Goal: Task Accomplishment & Management: Manage account settings

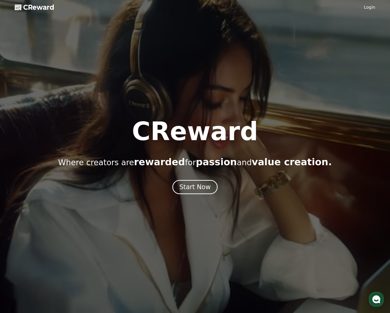
click at [365, 8] on link "Login" at bounding box center [369, 7] width 11 height 6
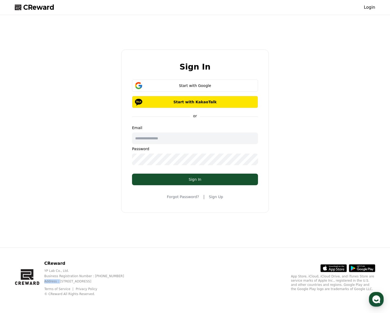
drag, startPoint x: 44, startPoint y: 283, endPoint x: 61, endPoint y: 283, distance: 16.9
click at [61, 283] on div "CReward YP Lab Co., Ltd. Business Registration Number : [PHONE_NUMBER] Address …" at bounding box center [74, 278] width 118 height 36
click at [132, 290] on div "Terms of Service Privacy Policy © CReward All Rights Reserved." at bounding box center [88, 290] width 88 height 11
click at [132, 292] on p "© CReward All Rights Reserved." at bounding box center [88, 294] width 88 height 4
click at [132, 288] on div "Terms of Service Privacy Policy © CReward All Rights Reserved." at bounding box center [88, 290] width 88 height 11
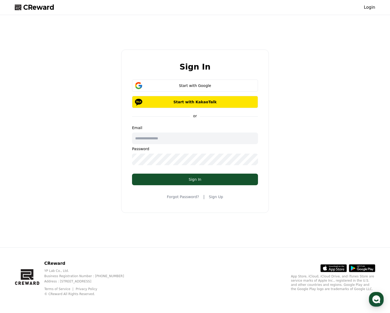
click at [98, 237] on div "Sign In Start with Google Start with KakaoTalk or Email Password Sign In Forgot…" at bounding box center [195, 131] width 364 height 228
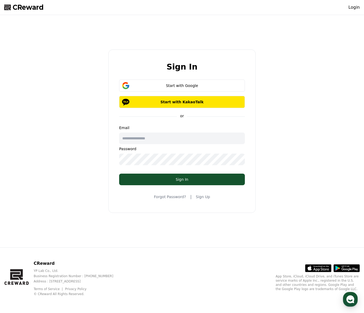
click at [167, 92] on div "Start with Google Start with KakaoTalk" at bounding box center [182, 94] width 126 height 28
click at [168, 88] on button "Start with Google" at bounding box center [182, 86] width 126 height 12
click at [64, 203] on div "Sign In Start with Google Start with KakaoTalk or Email Password Sign In Forgot…" at bounding box center [182, 131] width 360 height 228
